Goal: Task Accomplishment & Management: Manage account settings

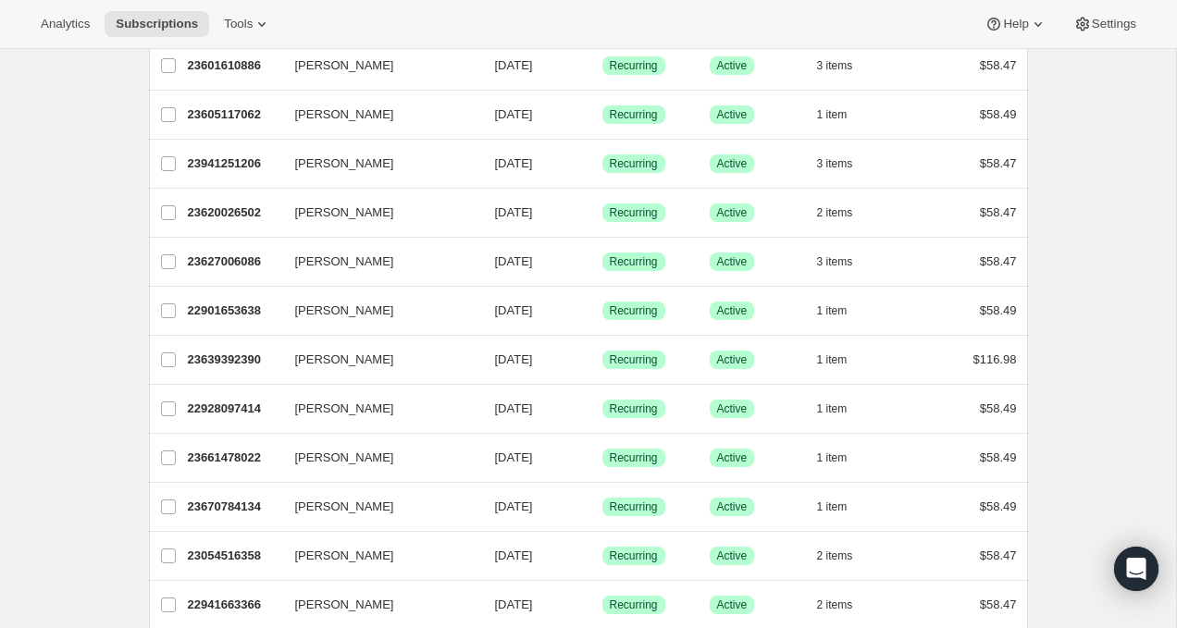
scroll to position [1339, 0]
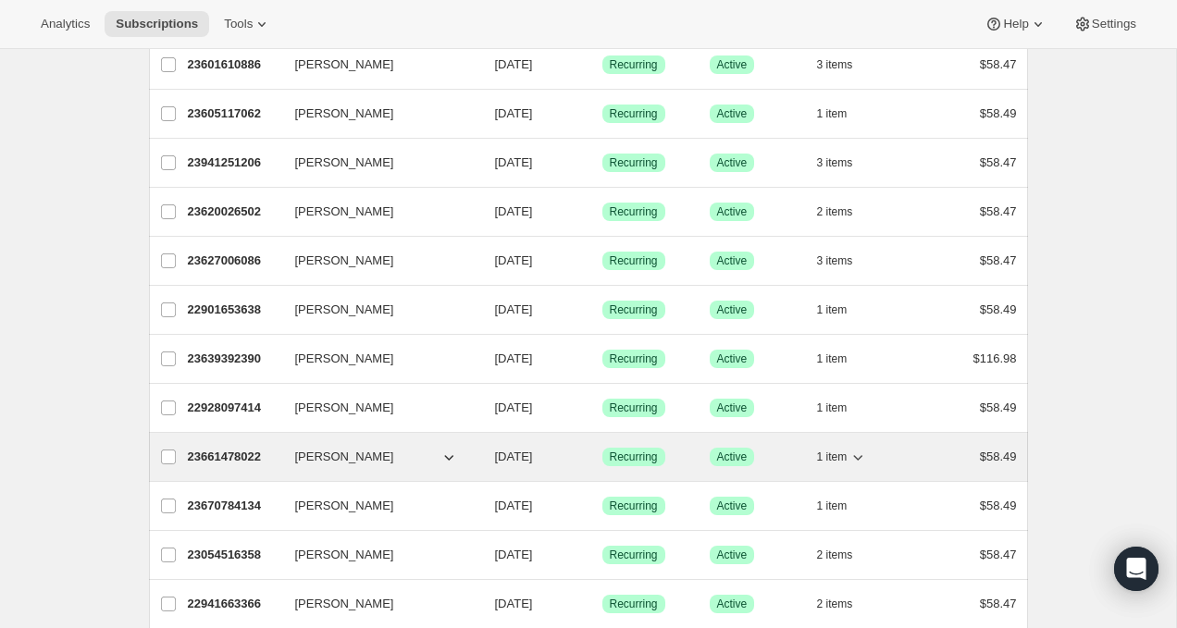
click at [367, 457] on button "[PERSON_NAME]" at bounding box center [376, 457] width 185 height 30
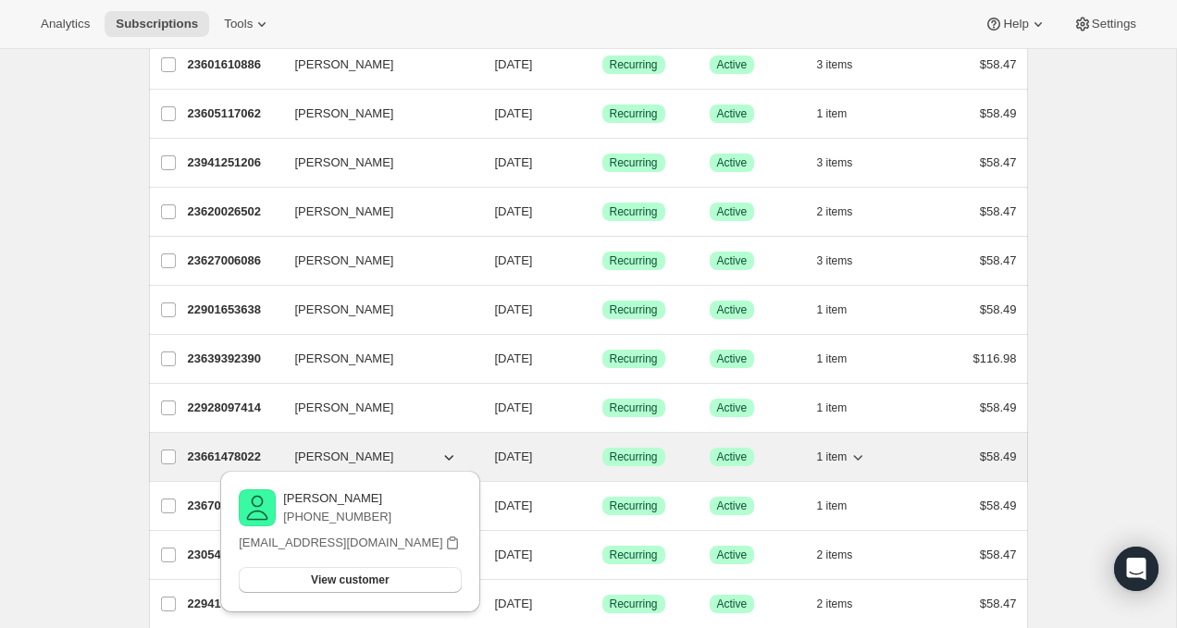
click at [241, 461] on p "23661478022" at bounding box center [234, 457] width 93 height 19
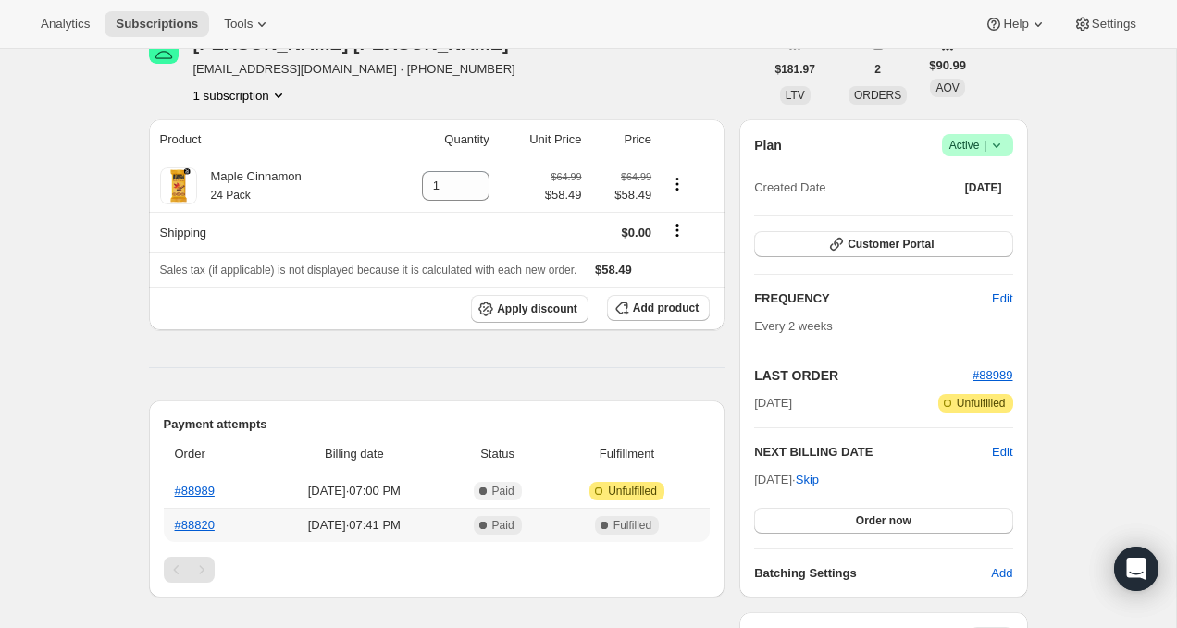
scroll to position [105, 0]
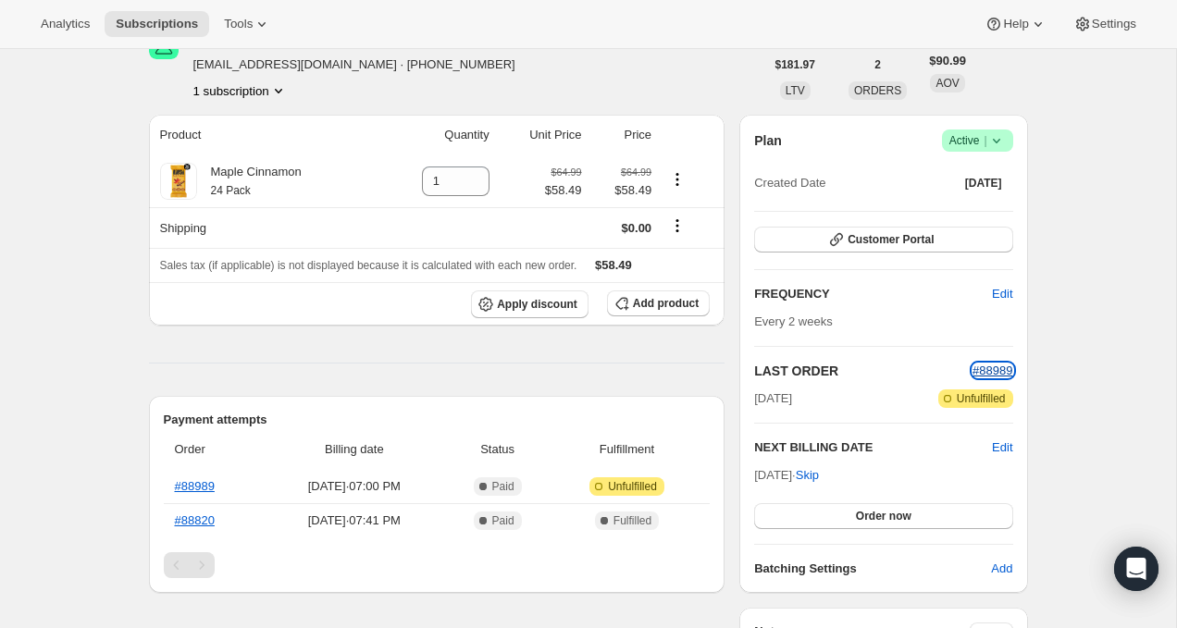
click at [983, 372] on span "#88989" at bounding box center [993, 371] width 40 height 14
drag, startPoint x: 1017, startPoint y: 366, endPoint x: 944, endPoint y: 362, distance: 73.2
click at [944, 362] on div "Plan Success Active | Created Date [DATE] Customer Portal FREQUENCY Edit Every …" at bounding box center [883, 354] width 288 height 478
click at [994, 141] on icon at bounding box center [996, 140] width 19 height 19
click at [985, 208] on span "Cancel subscription" at bounding box center [972, 209] width 105 height 14
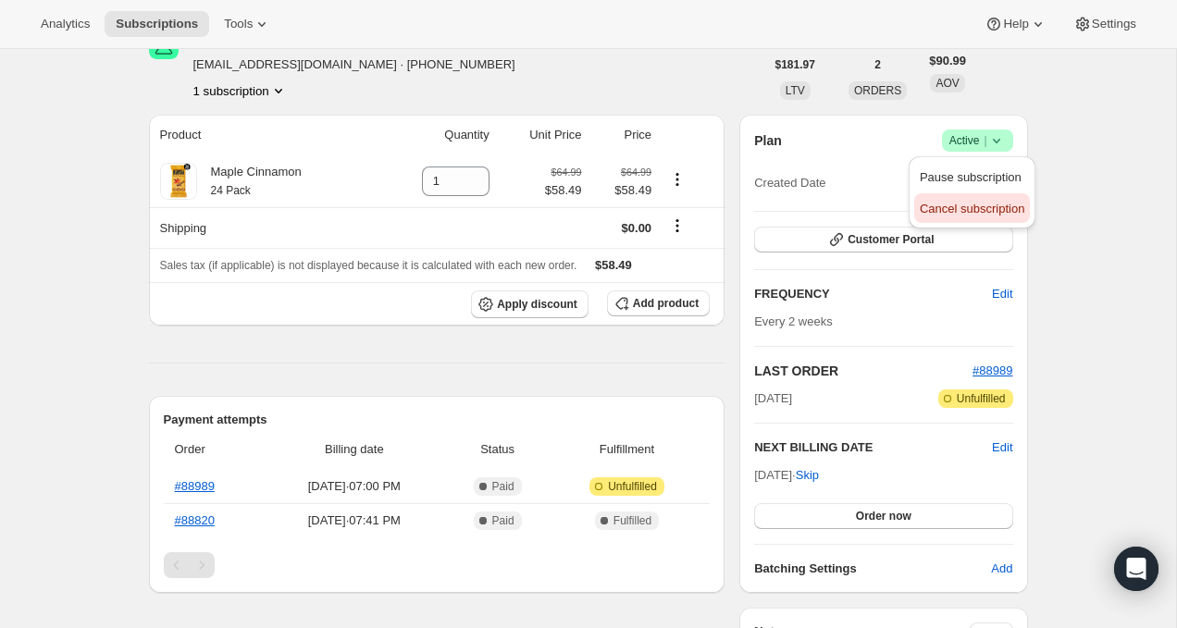
scroll to position [0, 0]
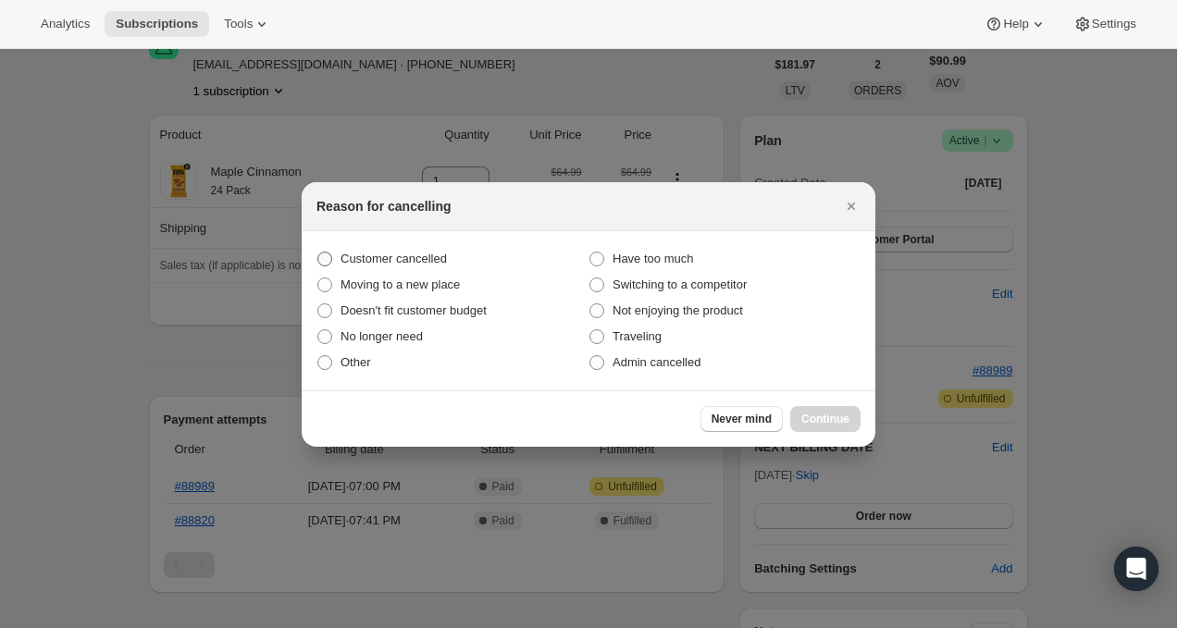
click at [412, 256] on span "Customer cancelled" at bounding box center [394, 259] width 106 height 14
click at [318, 253] on input "Customer cancelled" at bounding box center [317, 252] width 1 height 1
radio input "true"
click at [842, 416] on span "Continue" at bounding box center [825, 419] width 48 height 15
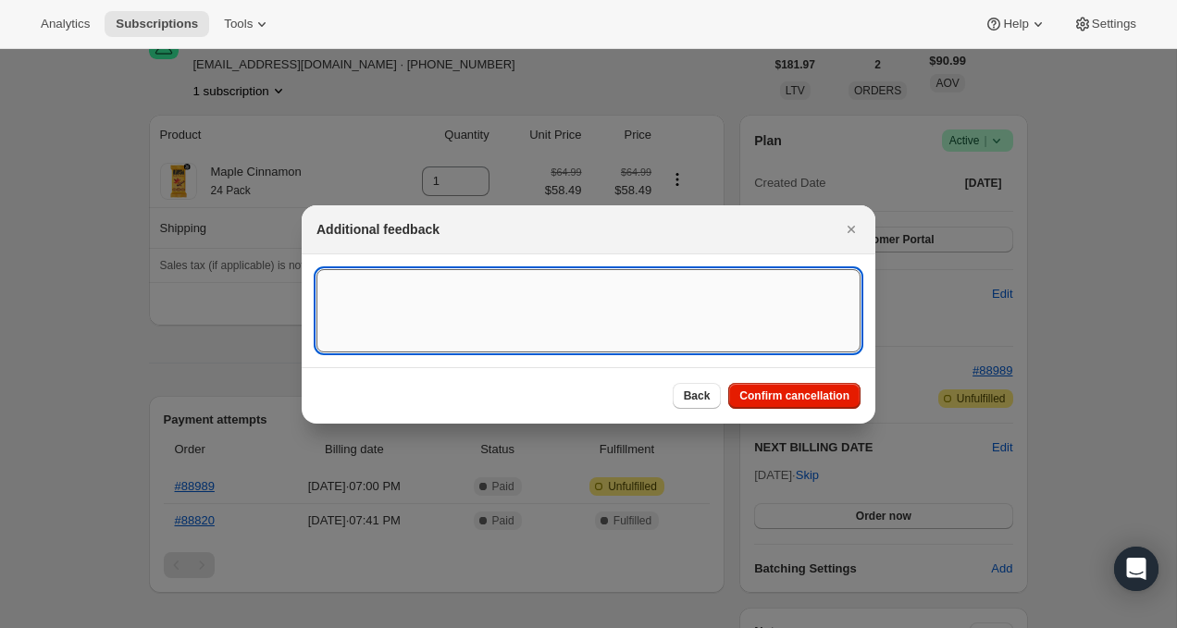
click at [656, 314] on textarea ":rbm:" at bounding box center [588, 310] width 544 height 83
type textarea "CX - Customer request"
click at [835, 390] on span "Confirm cancellation" at bounding box center [794, 396] width 110 height 15
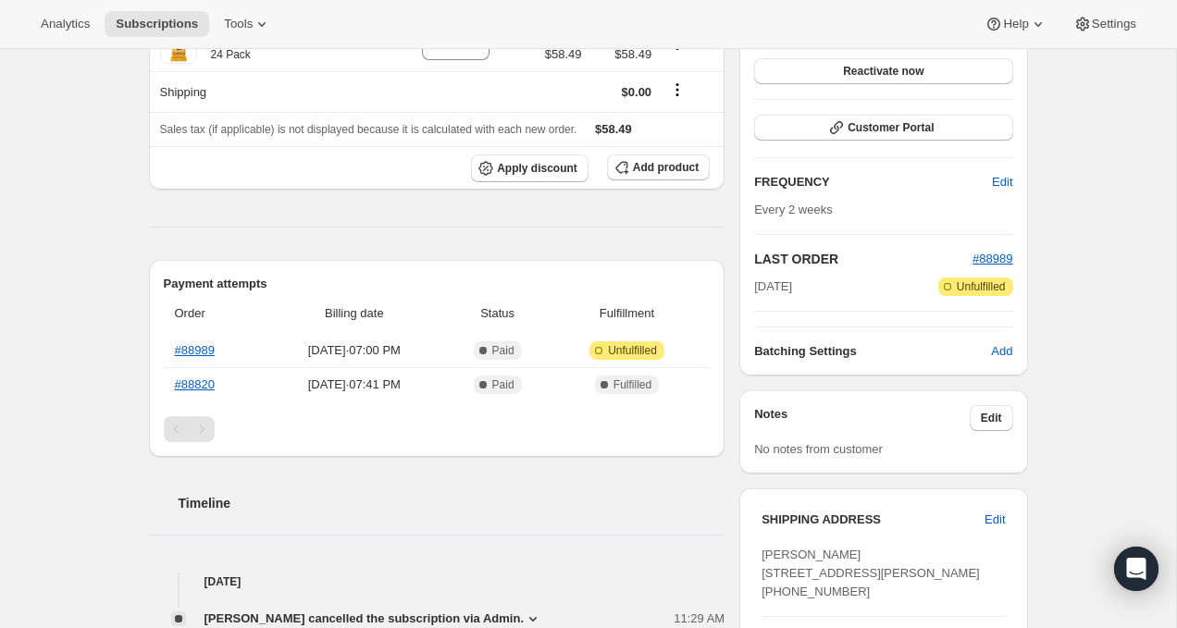
scroll to position [321, 0]
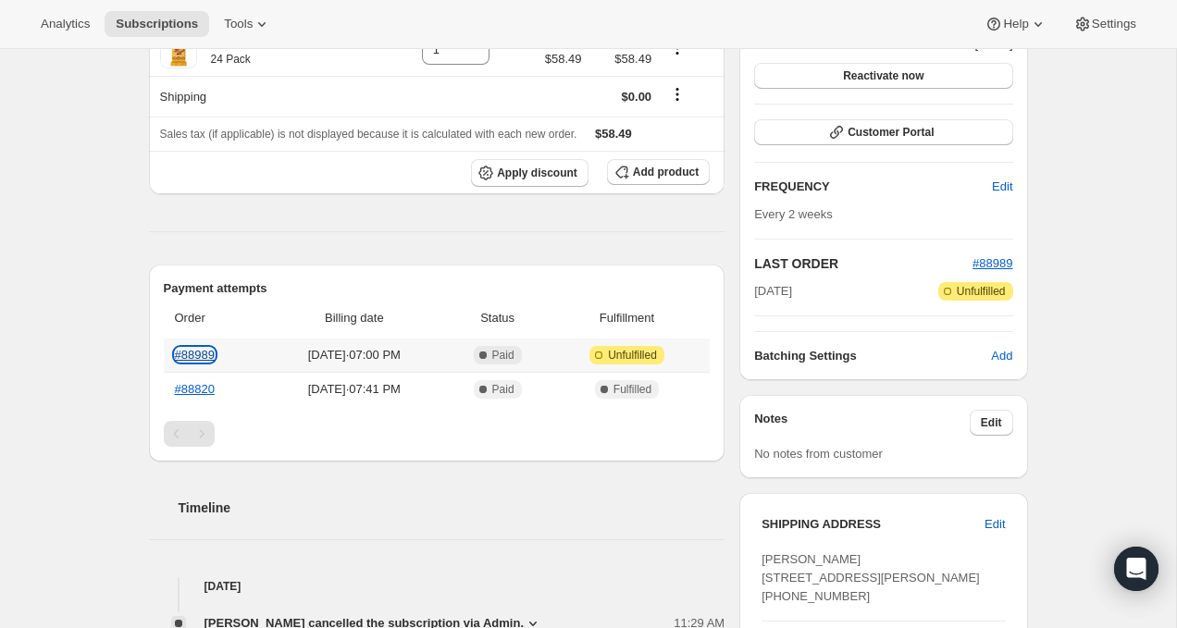
click at [205, 348] on link "#88989" at bounding box center [195, 355] width 40 height 14
